Goal: Entertainment & Leisure: Browse casually

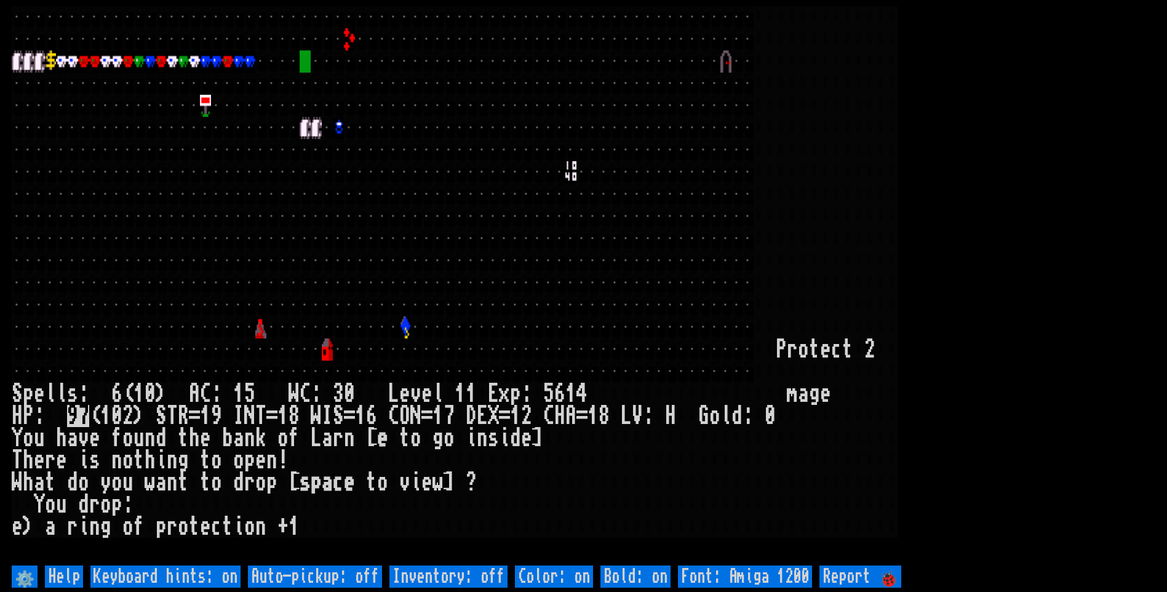
click at [343, 569] on off "Auto-pickup: off" at bounding box center [315, 577] width 134 height 22
type off "Auto-pickup: on"
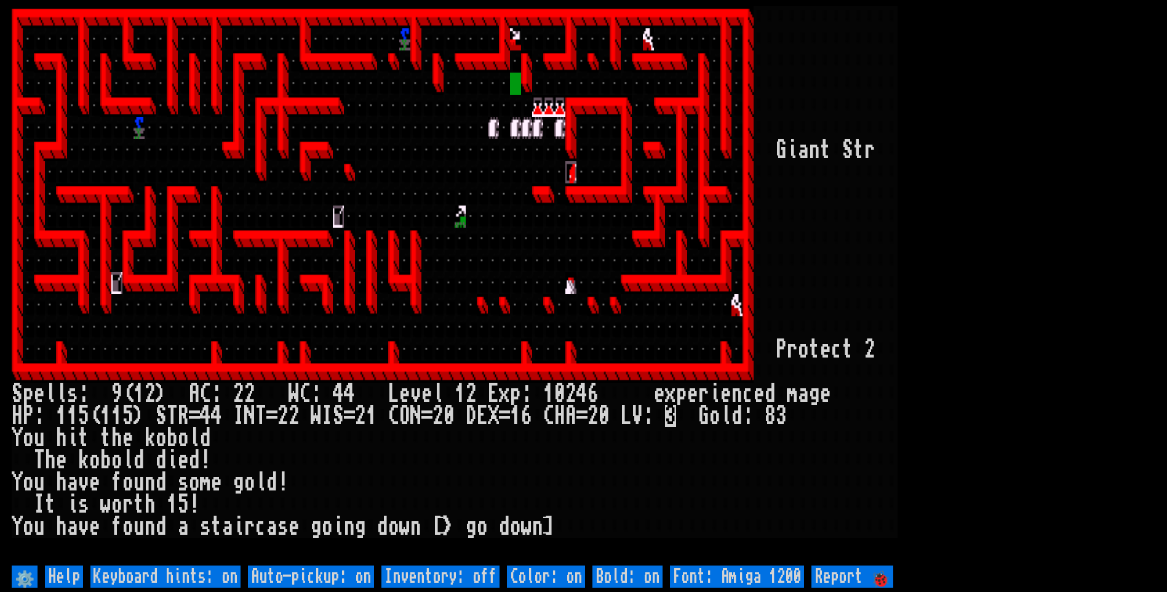
click at [343, 569] on off "Auto-pickup: on" at bounding box center [311, 577] width 126 height 22
type off "Auto-pickup: off"
